Goal: Transaction & Acquisition: Subscribe to service/newsletter

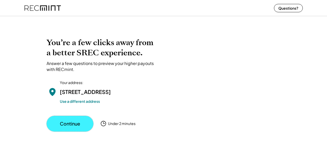
click at [76, 130] on button "Continue" at bounding box center [70, 124] width 47 height 16
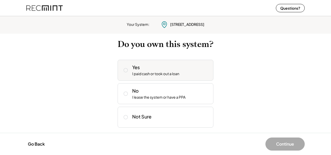
drag, startPoint x: 144, startPoint y: 73, endPoint x: 139, endPoint y: 74, distance: 5.3
click at [143, 73] on div "I paid cash or took out a loan" at bounding box center [155, 73] width 47 height 5
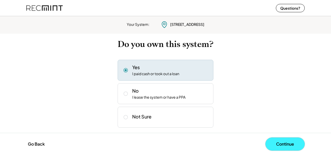
click at [280, 142] on button "Continue" at bounding box center [284, 143] width 39 height 13
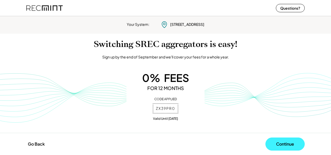
click at [278, 141] on button "Continue" at bounding box center [284, 143] width 39 height 13
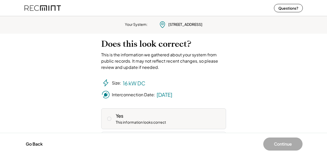
click at [116, 118] on div "Yes" at bounding box center [120, 115] width 8 height 7
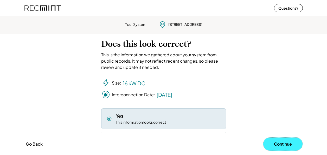
click at [286, 143] on button "Continue" at bounding box center [282, 143] width 39 height 13
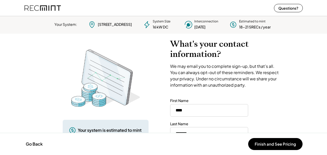
scroll to position [35, 0]
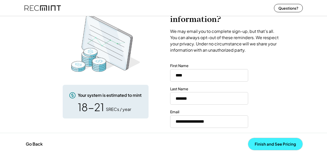
click at [269, 142] on button "Finish and See Pricing" at bounding box center [275, 144] width 54 height 12
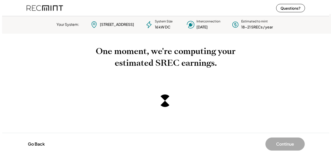
scroll to position [0, 0]
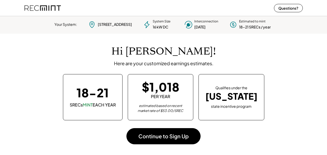
scroll to position [73, 145]
